Goal: Find specific page/section: Find specific page/section

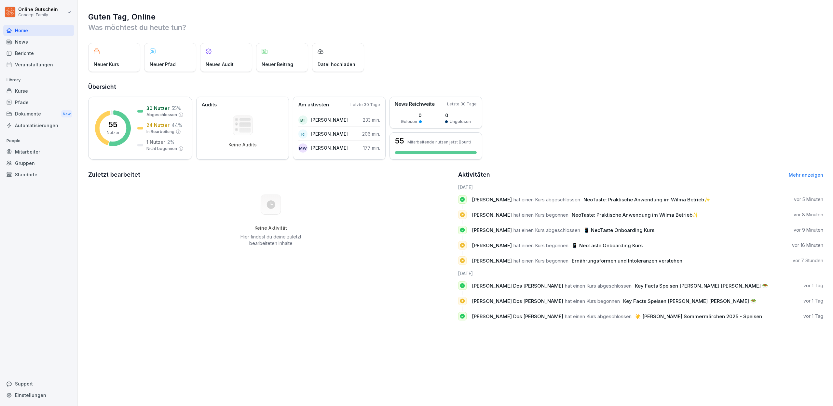
click at [32, 49] on div "Berichte" at bounding box center [38, 53] width 71 height 11
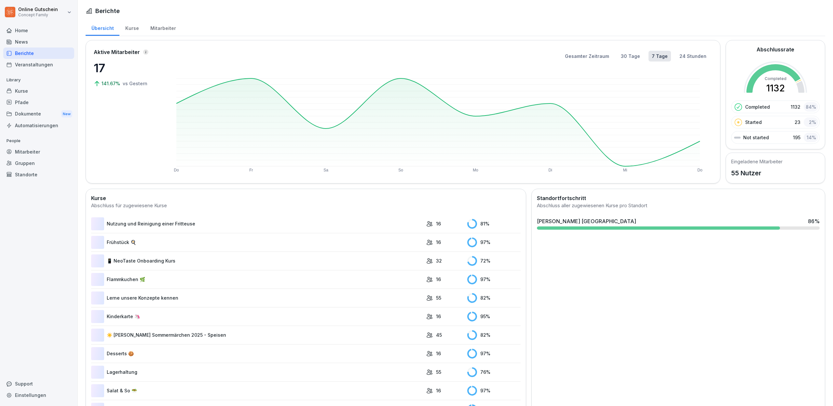
click at [33, 53] on div "Berichte" at bounding box center [38, 53] width 71 height 11
click at [131, 26] on div "Kurse" at bounding box center [131, 27] width 25 height 17
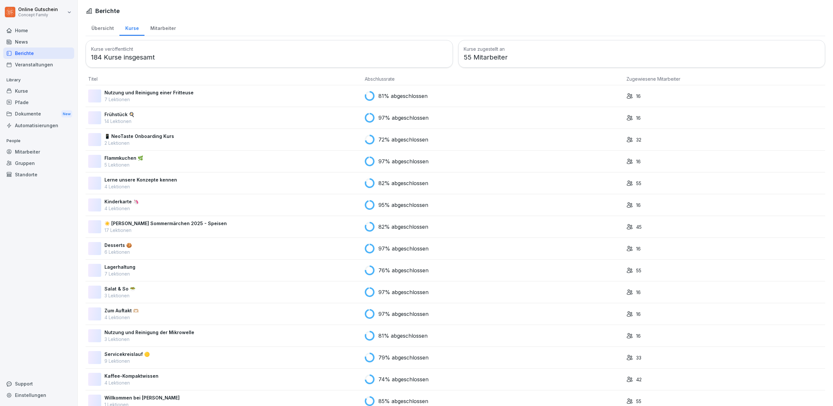
click at [154, 26] on div "Mitarbeiter" at bounding box center [162, 27] width 37 height 17
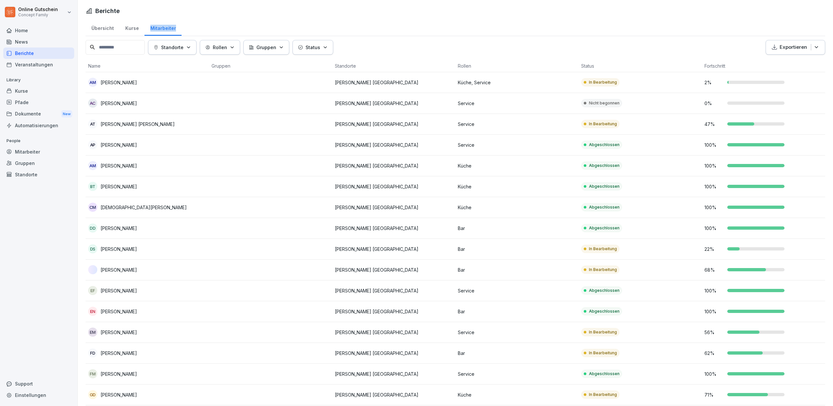
click at [223, 25] on div "Übersicht Kurse Mitarbeiter" at bounding box center [456, 27] width 740 height 17
click at [113, 44] on input at bounding box center [115, 47] width 59 height 15
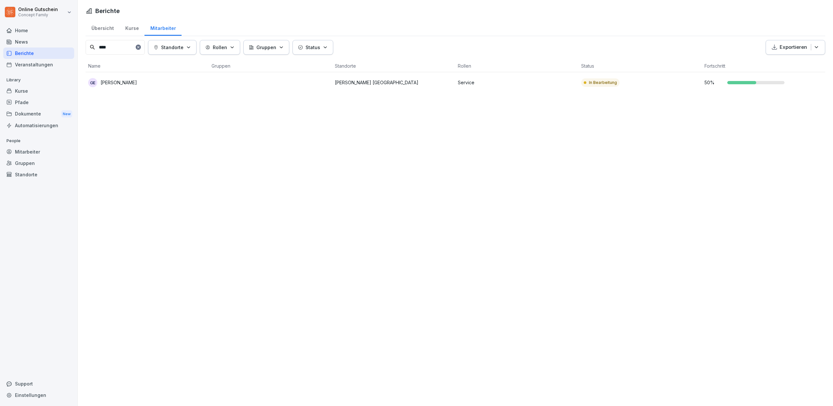
type input "****"
click at [106, 84] on p "[PERSON_NAME]" at bounding box center [119, 82] width 36 height 7
